Goal: Task Accomplishment & Management: Use online tool/utility

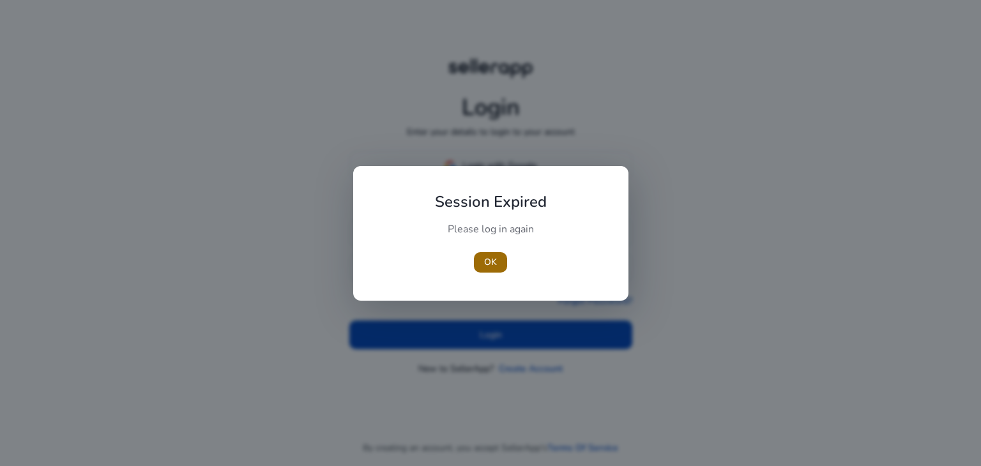
click at [476, 264] on span "button" at bounding box center [490, 262] width 33 height 31
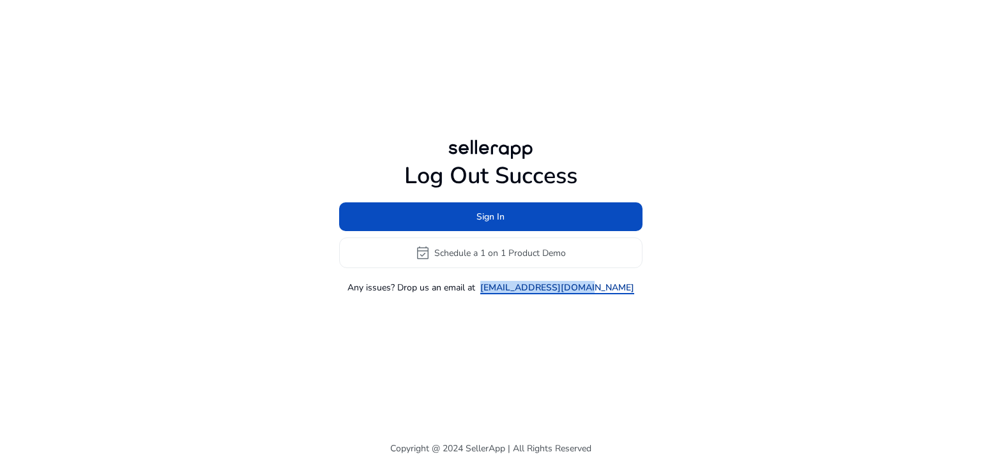
drag, startPoint x: 610, startPoint y: 291, endPoint x: 510, endPoint y: 289, distance: 99.6
click at [510, 289] on div "Any issues? Drop us an email at support@sellerapp.com" at bounding box center [490, 287] width 303 height 13
copy link "support@sellerapp.com"
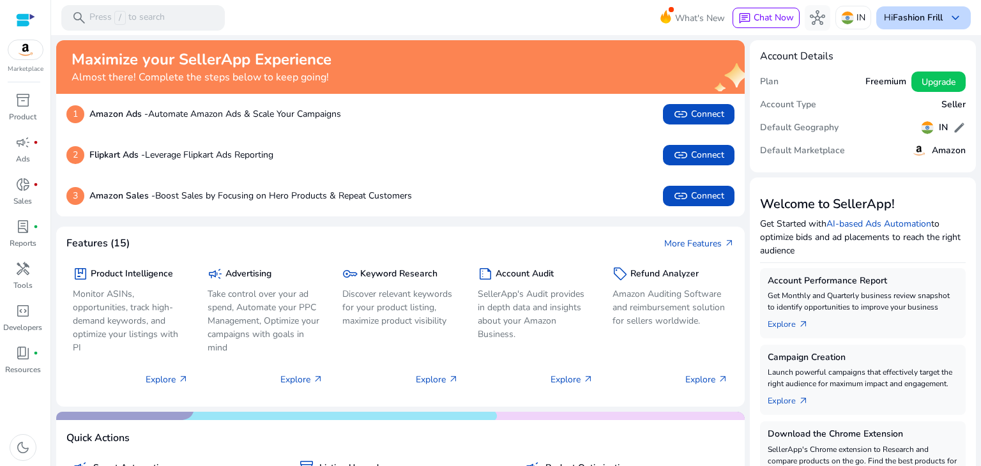
click at [907, 13] on b "Fashion Frill" at bounding box center [918, 17] width 50 height 12
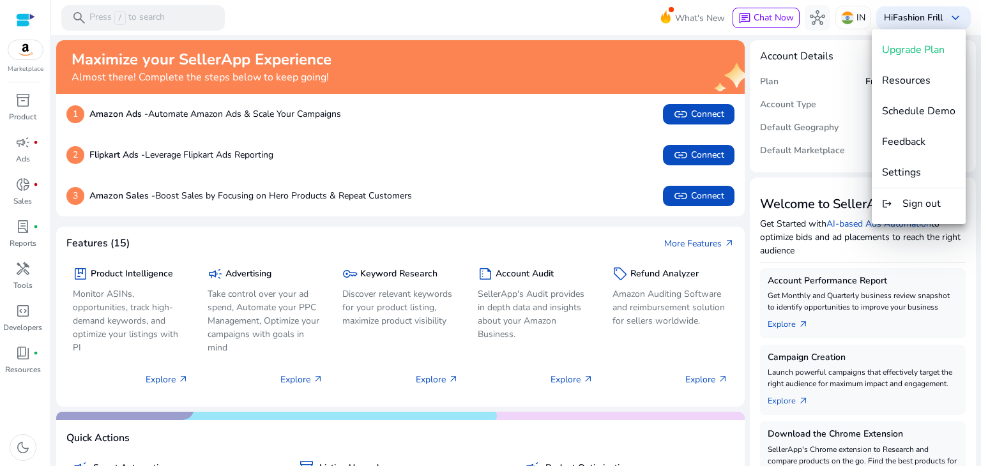
click at [30, 113] on div at bounding box center [490, 233] width 981 height 466
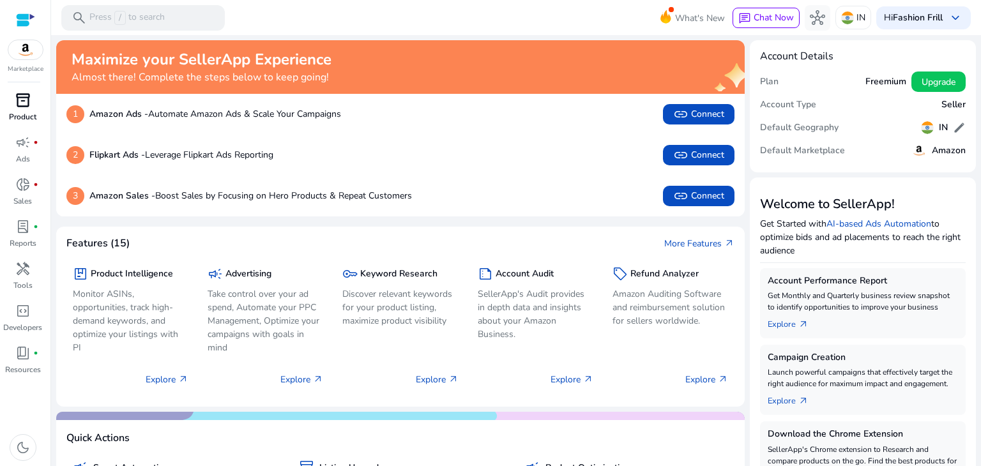
click at [16, 103] on span "inventory_2" at bounding box center [22, 100] width 15 height 15
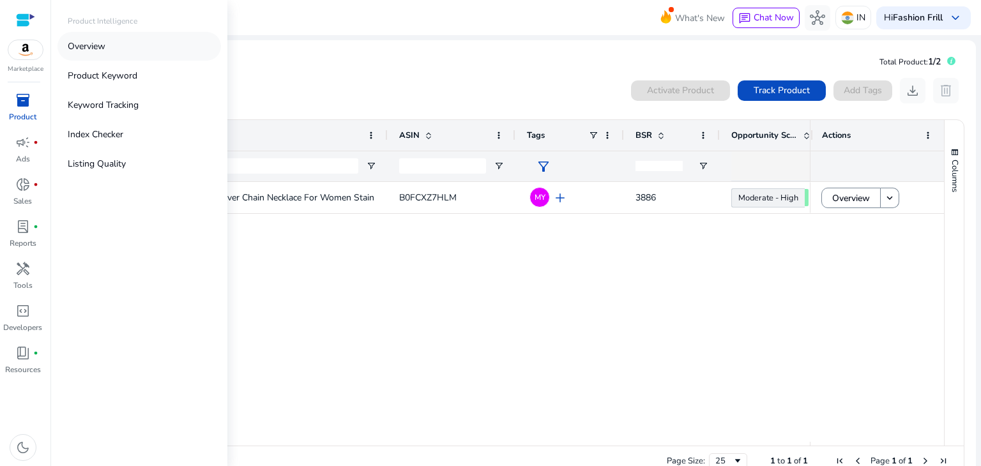
click at [82, 52] on p "Overview" at bounding box center [87, 46] width 38 height 13
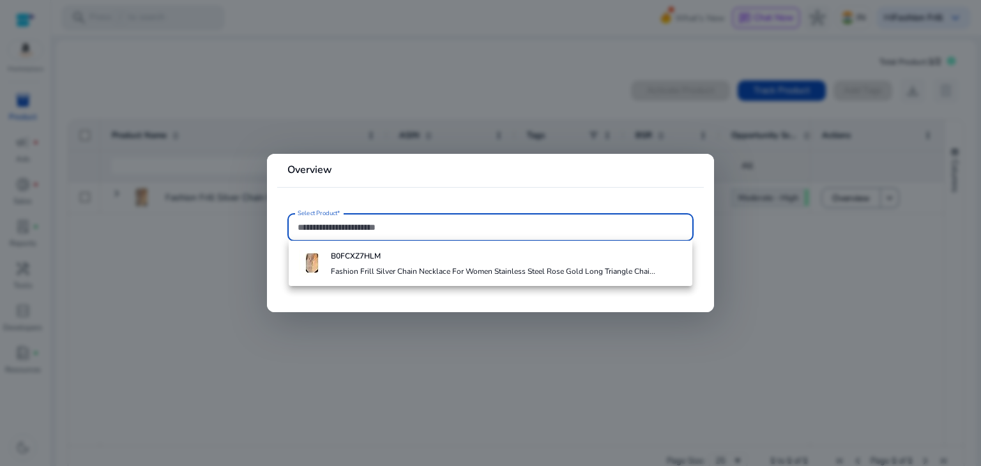
click at [178, 228] on div at bounding box center [490, 233] width 981 height 466
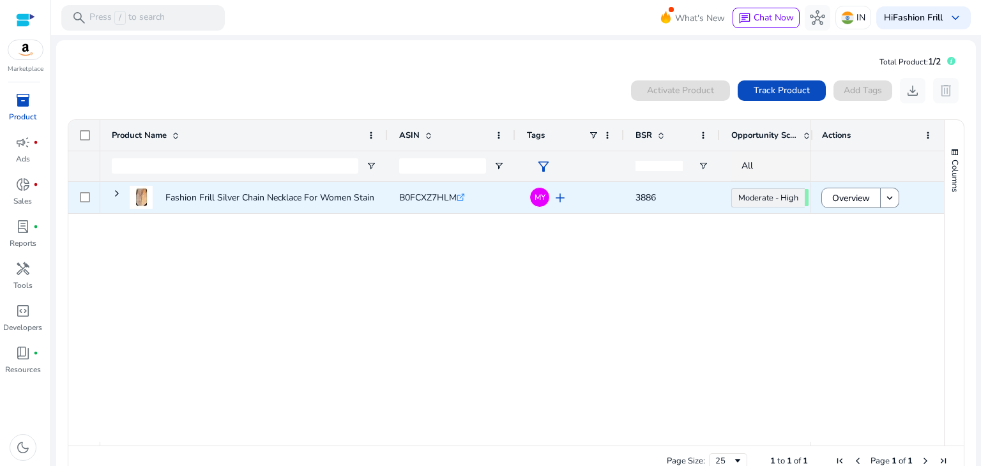
click at [425, 199] on span "B0FCXZ7HLM" at bounding box center [427, 198] width 57 height 12
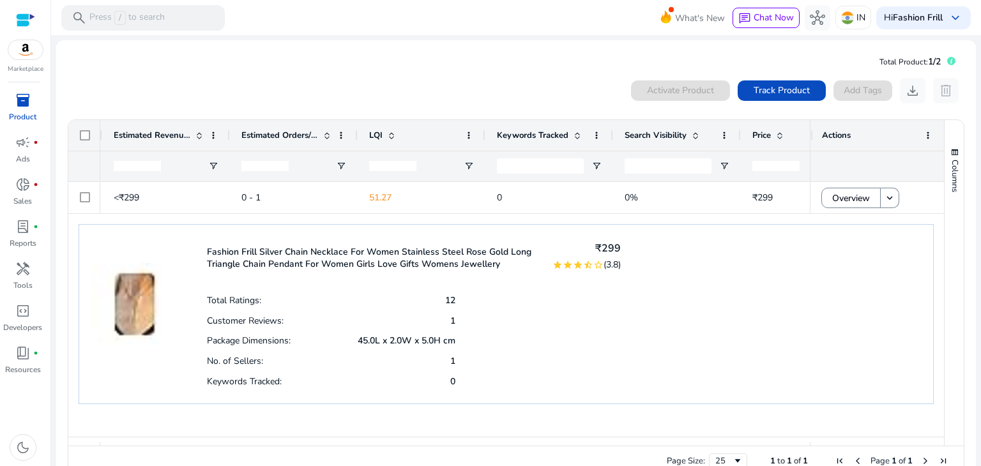
scroll to position [0, 605]
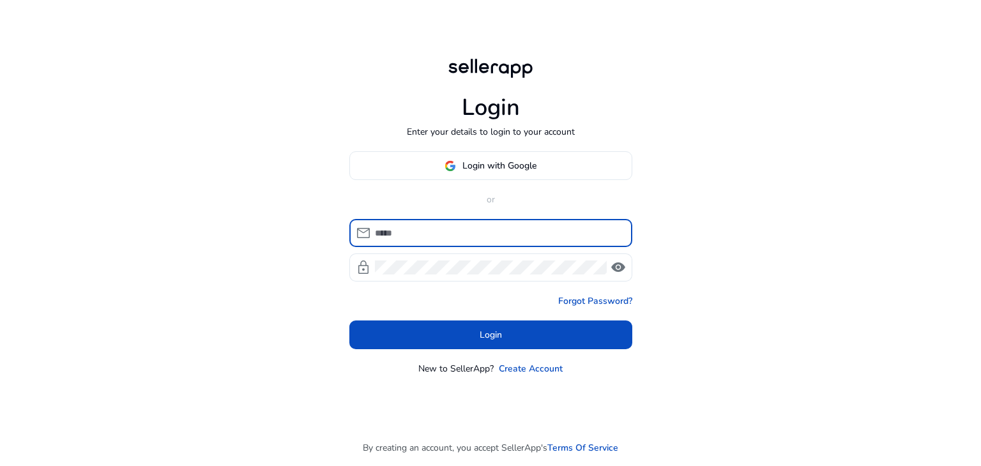
click at [435, 232] on input at bounding box center [498, 233] width 247 height 14
type input "**********"
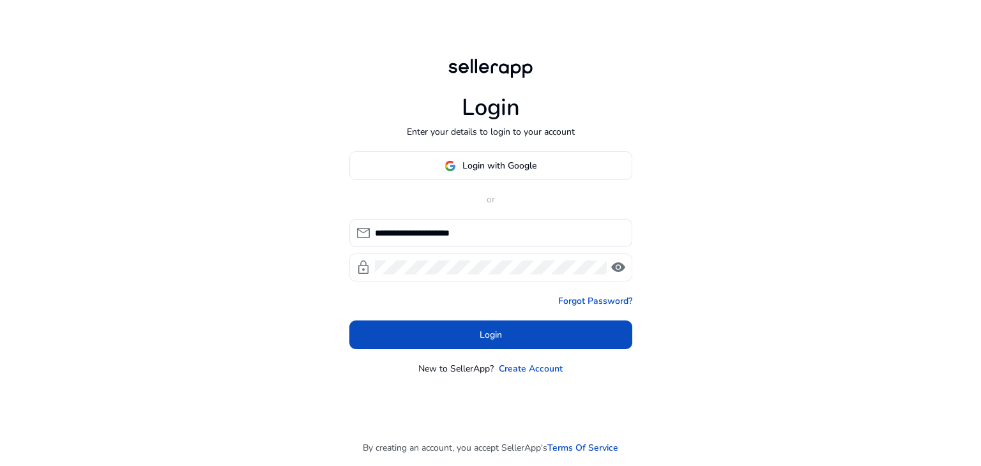
click at [419, 280] on div at bounding box center [491, 268] width 232 height 28
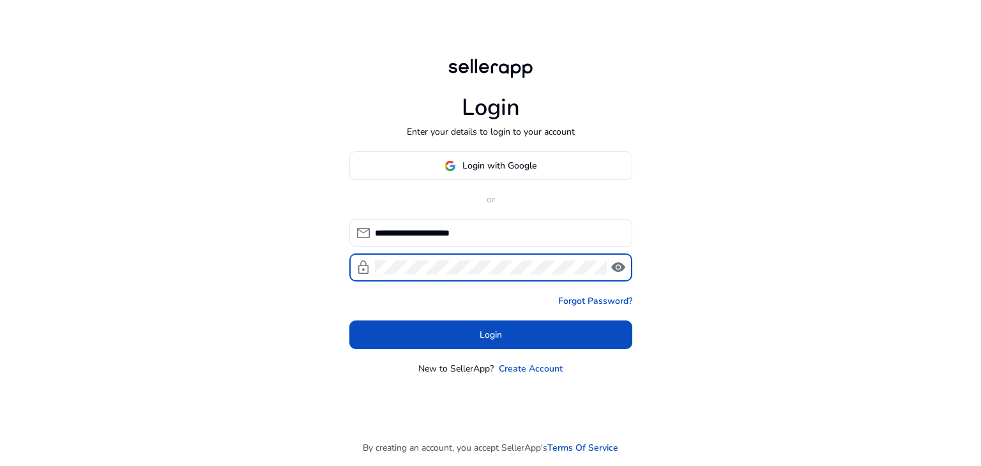
click at [423, 275] on div at bounding box center [491, 268] width 232 height 28
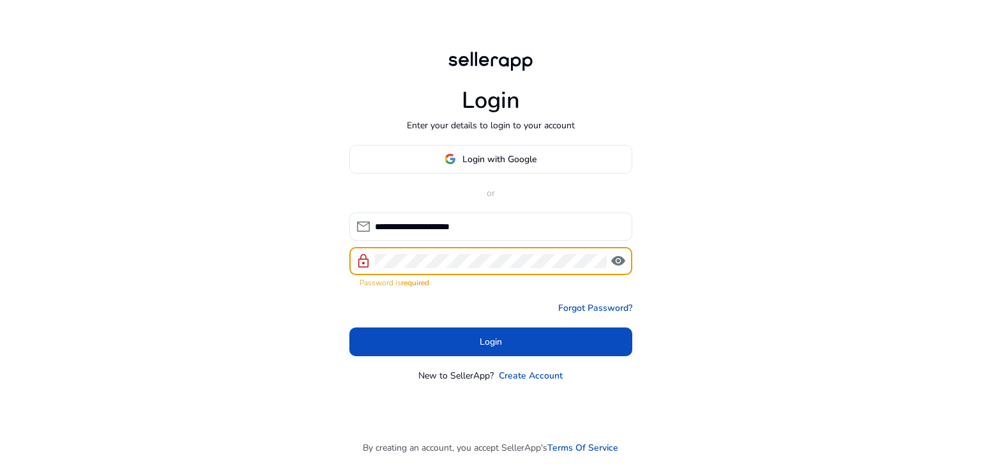
click at [427, 268] on div at bounding box center [491, 261] width 232 height 28
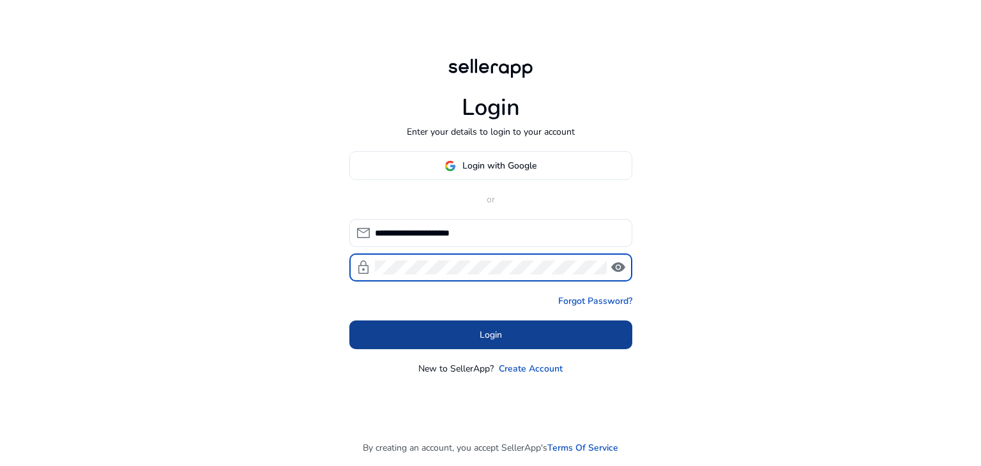
click at [483, 335] on span "Login" at bounding box center [491, 334] width 22 height 13
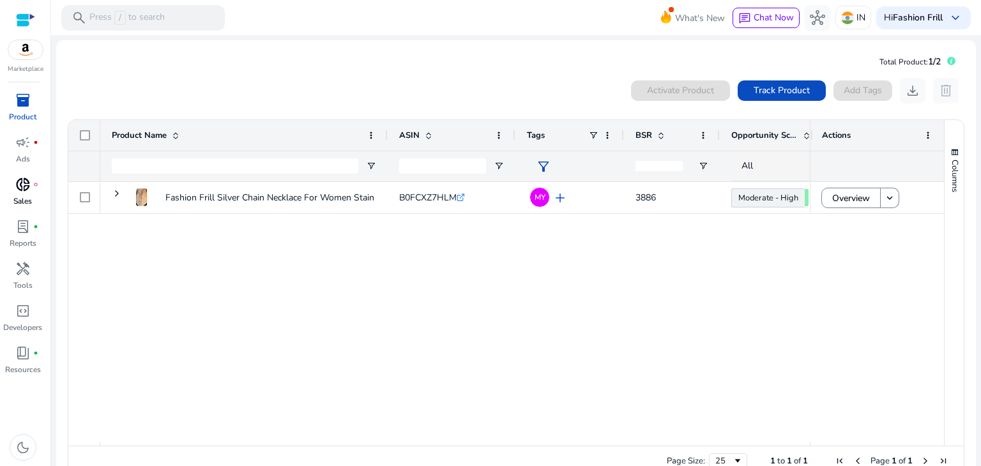
click at [26, 200] on p "Sales" at bounding box center [22, 200] width 19 height 11
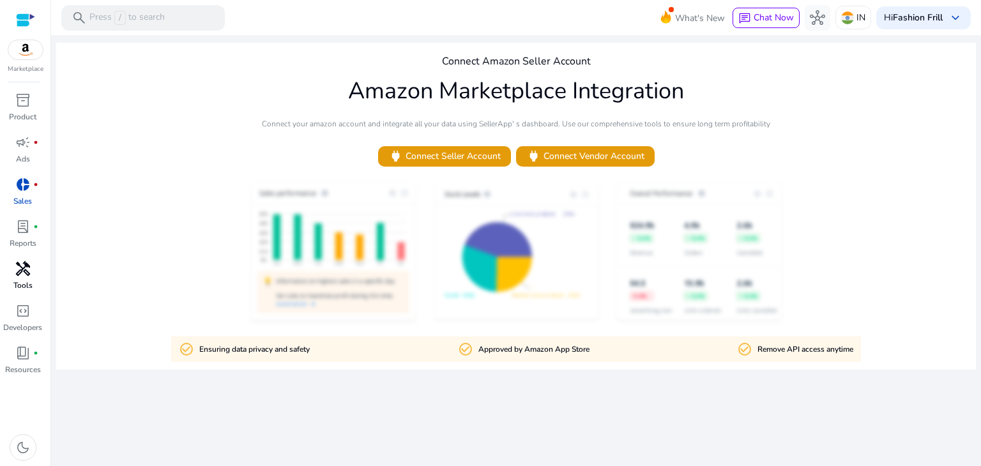
click at [17, 276] on span "handyman" at bounding box center [22, 268] width 15 height 15
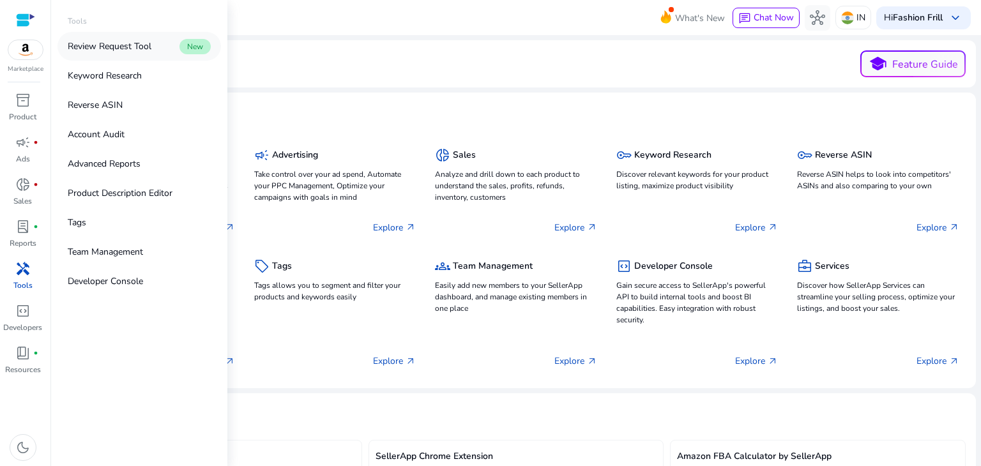
click at [128, 52] on p "Review Request Tool" at bounding box center [110, 46] width 84 height 13
